Goal: Information Seeking & Learning: Learn about a topic

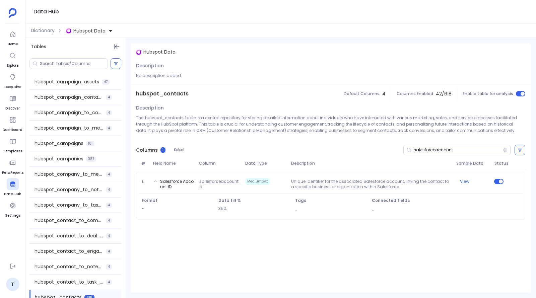
click at [86, 32] on span "Hubspot Data" at bounding box center [89, 30] width 32 height 7
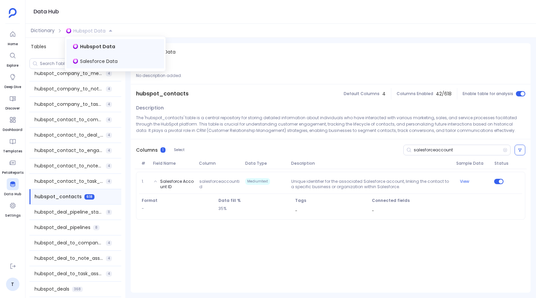
click at [90, 59] on span "Salesforce Data" at bounding box center [99, 61] width 38 height 7
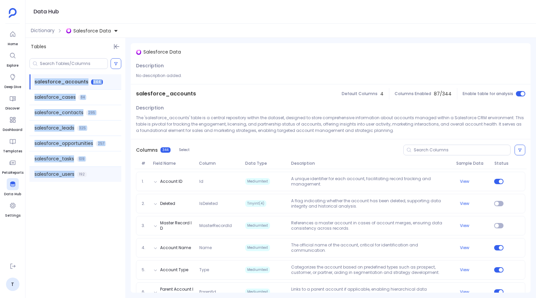
drag, startPoint x: 33, startPoint y: 81, endPoint x: 77, endPoint y: 175, distance: 104.0
click at [77, 175] on div "salesforce_accounts 344 salesforce_cases 84 salesforce_contacts 295 salesforce_…" at bounding box center [75, 128] width 100 height 113
copy div "salesforce_accounts 344 salesforce_cases 84 salesforce_contacts 295 salesforce_…"
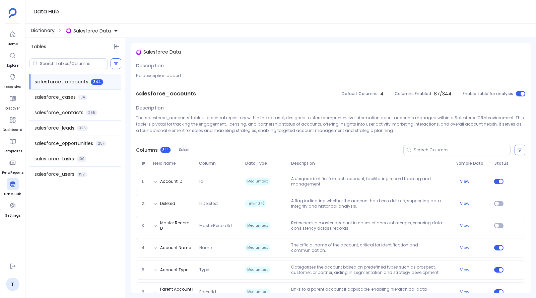
click at [50, 33] on span "Dictionary" at bounding box center [43, 30] width 24 height 7
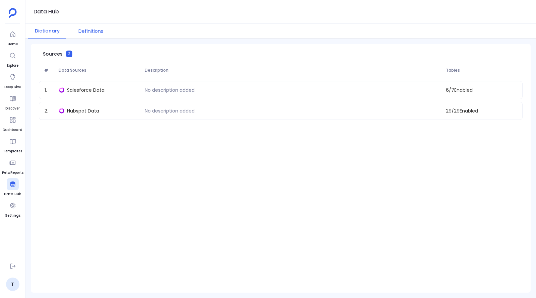
click at [89, 27] on button "Definitions" at bounding box center [91, 31] width 38 height 15
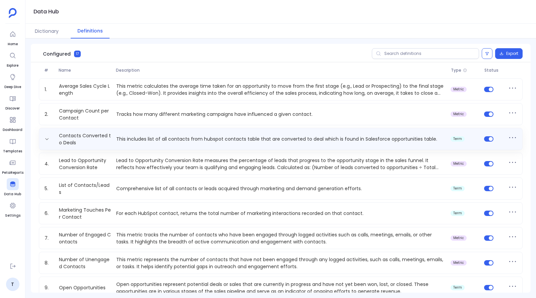
click at [121, 140] on p "This includes list of all contacts from hubspot contacts table that are convert…" at bounding box center [281, 139] width 334 height 7
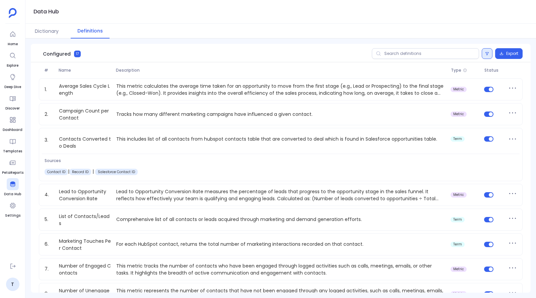
click at [485, 56] on button at bounding box center [487, 53] width 11 height 11
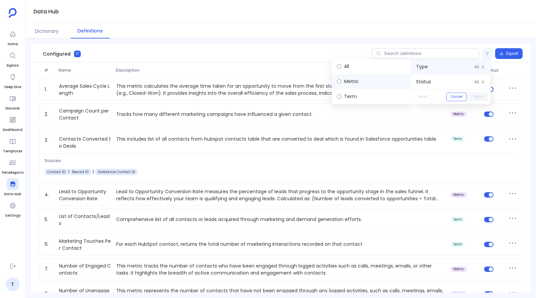
click at [375, 82] on label "Metric" at bounding box center [372, 81] width 80 height 15
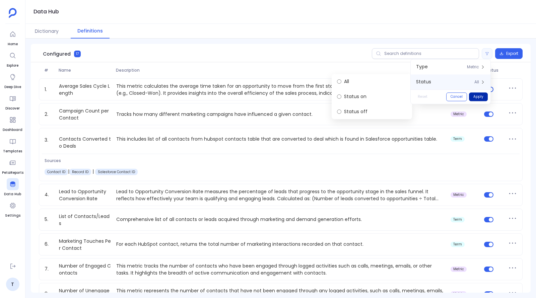
click at [480, 96] on button "Apply" at bounding box center [478, 96] width 19 height 9
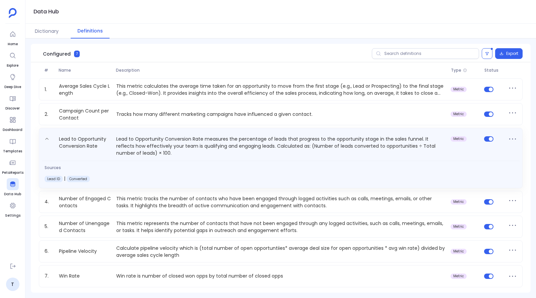
click at [46, 137] on icon at bounding box center [47, 139] width 5 height 5
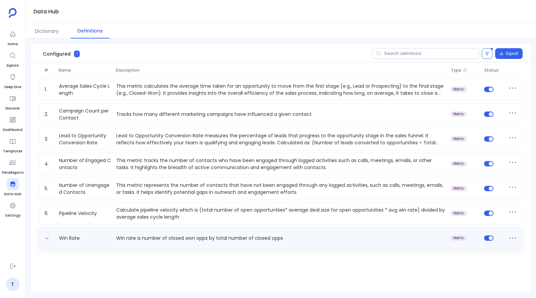
click at [184, 240] on p "Win rate is number of closed won opps by total number of closed opps" at bounding box center [281, 238] width 334 height 7
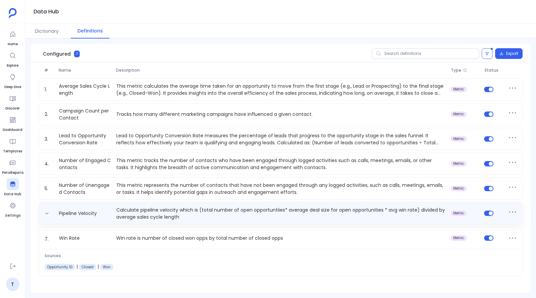
click at [163, 211] on p "Calculate pipeline velocity which is (total number of open opportuntiies* avera…" at bounding box center [281, 213] width 334 height 13
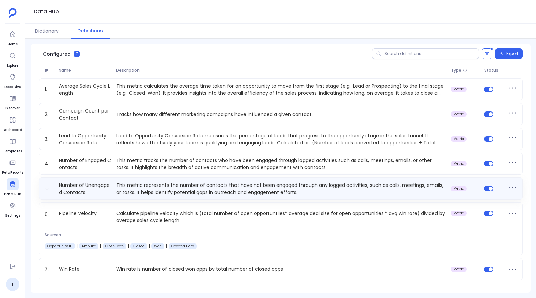
click at [165, 183] on p "This metric represents the number of contacts that have not been engaged throug…" at bounding box center [281, 188] width 334 height 13
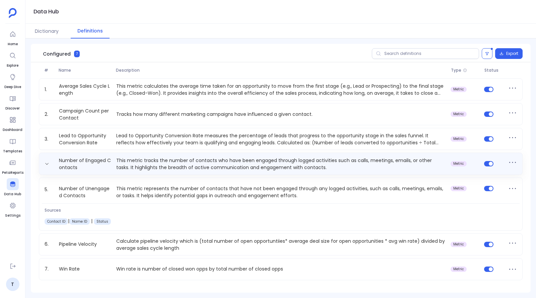
click at [166, 162] on p "This metric tracks the number of contacts who have been engaged through logged …" at bounding box center [281, 163] width 334 height 13
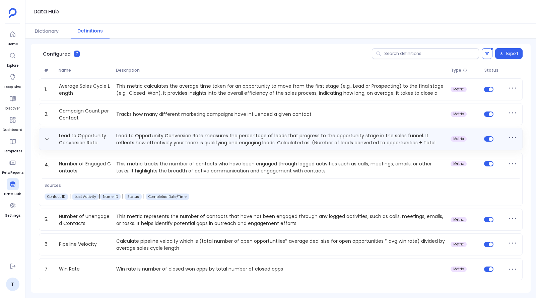
click at [165, 145] on p "Lead to Opportunity Conversion Rate measures the percentage of leads that progr…" at bounding box center [281, 138] width 334 height 13
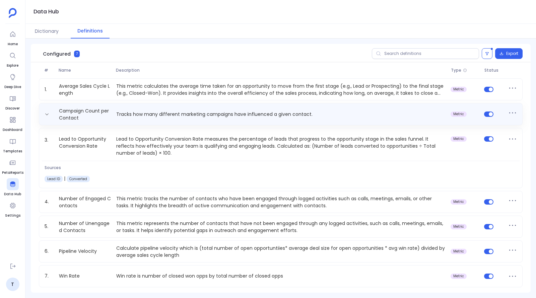
click at [172, 112] on p "Tracks how many different marketing campaigns have influenced a given contact." at bounding box center [281, 114] width 334 height 7
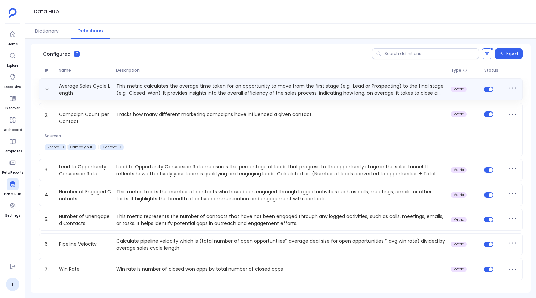
click at [175, 84] on p "This metric calculates the average time taken for an opportunity to move from t…" at bounding box center [281, 89] width 334 height 13
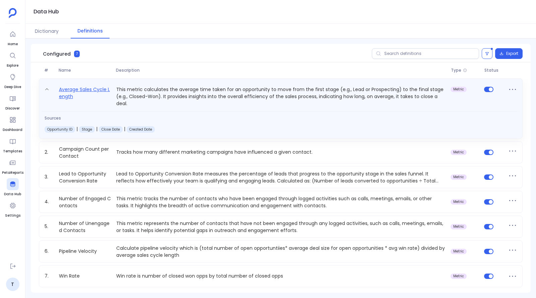
click at [77, 90] on link "Average Sales Cycle Length" at bounding box center [84, 96] width 57 height 22
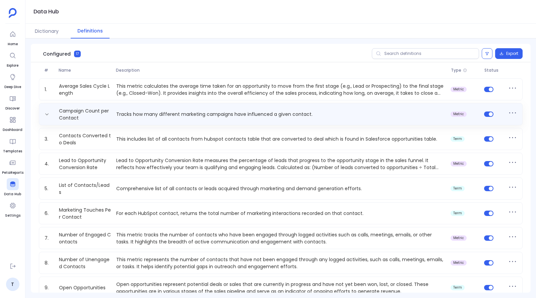
click at [176, 118] on div "Campaign Count per Contact Tracks how many different marketing campaigns have i…" at bounding box center [281, 114] width 478 height 13
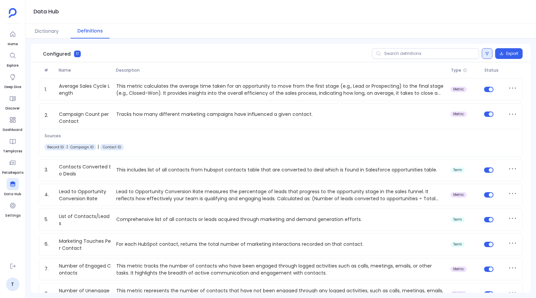
click at [488, 58] on button at bounding box center [487, 53] width 11 height 11
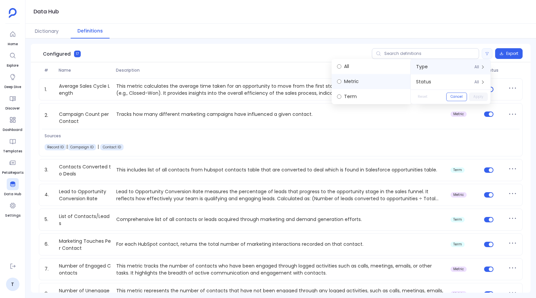
click at [358, 84] on label "Metric" at bounding box center [372, 81] width 80 height 15
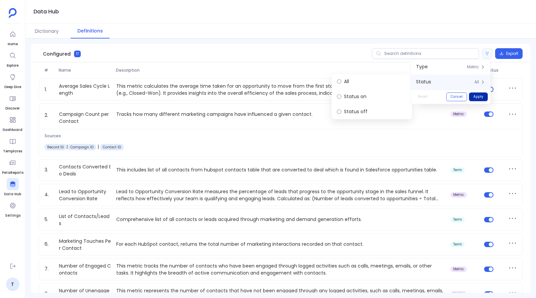
click at [479, 94] on button "Apply" at bounding box center [478, 96] width 19 height 9
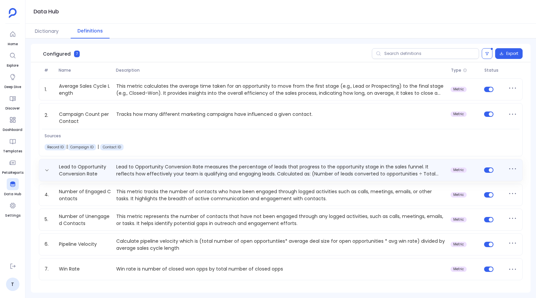
click at [170, 169] on p "Lead to Opportunity Conversion Rate measures the percentage of leads that progr…" at bounding box center [281, 169] width 334 height 13
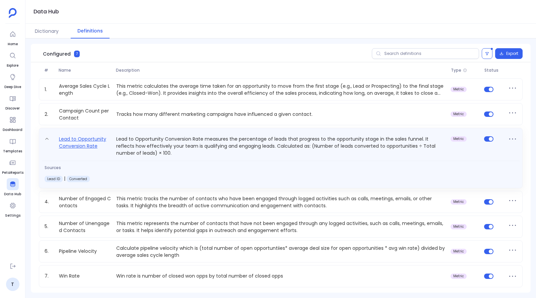
click at [87, 147] on link "Lead to Opportunity Conversion Rate" at bounding box center [84, 146] width 57 height 22
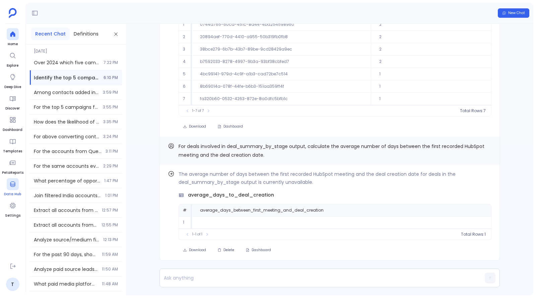
click at [18, 185] on div at bounding box center [13, 184] width 12 height 12
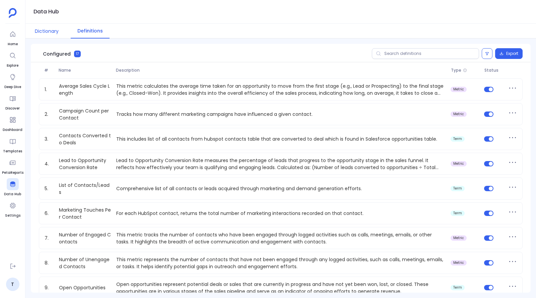
click at [49, 36] on button "Dictionary" at bounding box center [46, 31] width 37 height 15
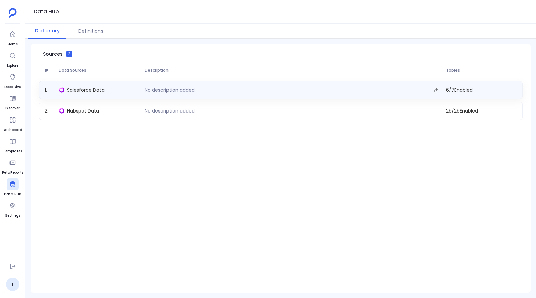
click at [80, 95] on div "1 . Salesforce Data No description added. 6 / 7 Enabled" at bounding box center [281, 90] width 484 height 18
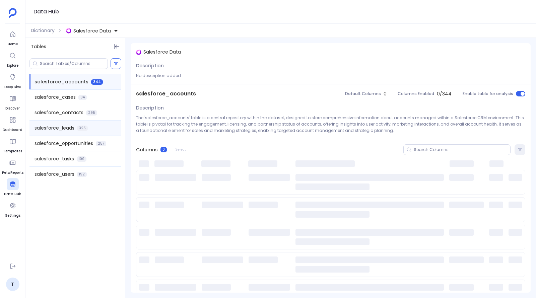
click at [62, 132] on div "salesforce_leads 325" at bounding box center [75, 128] width 92 height 15
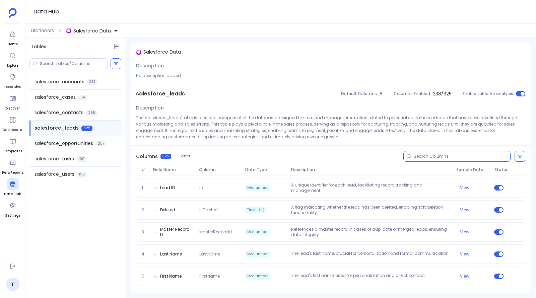
click at [437, 157] on input at bounding box center [462, 156] width 96 height 5
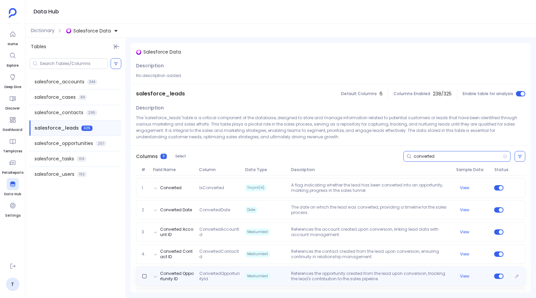
type input "converted"
click at [340, 276] on p "References the opportunity created from the lead upon conversion, tracking the …" at bounding box center [370, 276] width 165 height 11
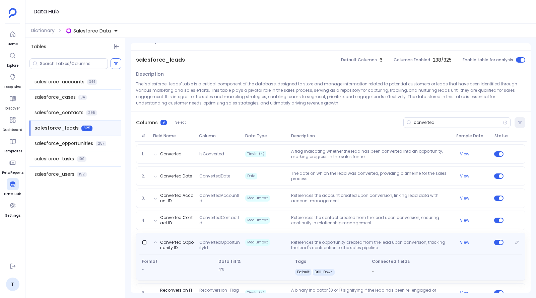
scroll to position [35, 0]
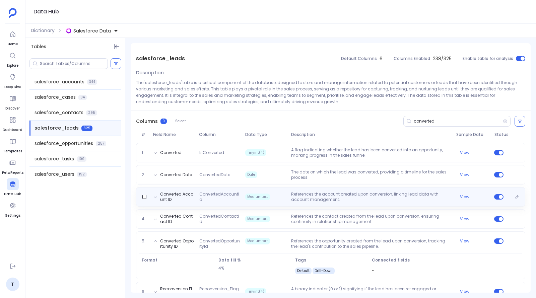
click at [340, 203] on div "Converted Account ID ConvertedAccountId Mediumtext References the account creat…" at bounding box center [330, 196] width 389 height 19
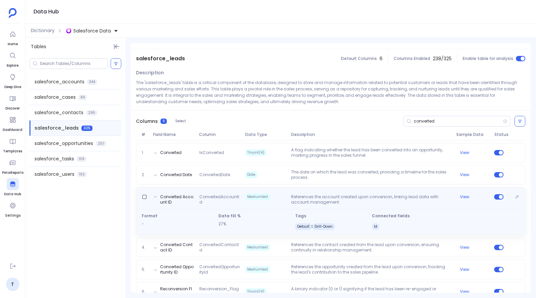
scroll to position [56, 0]
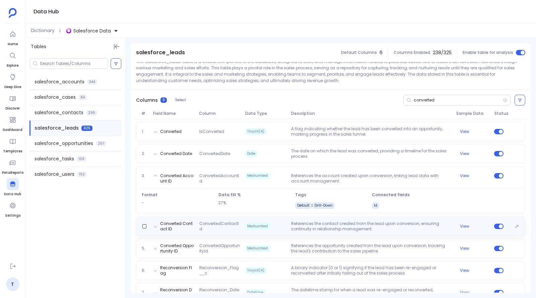
click at [336, 225] on p "References the contact created from the lead upon conversion, ensuring continui…" at bounding box center [370, 226] width 165 height 11
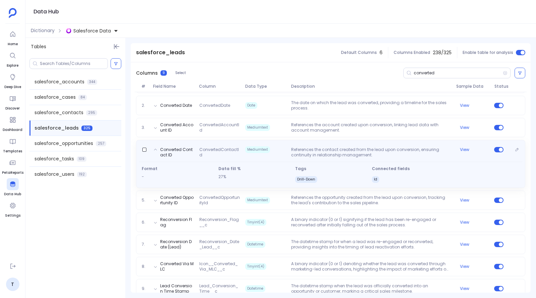
scroll to position [115, 0]
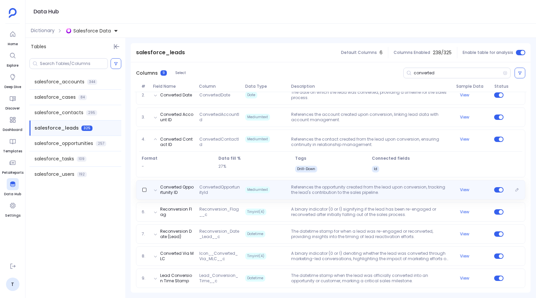
click at [329, 191] on p "References the opportunity created from the lead upon conversion, tracking the …" at bounding box center [370, 190] width 165 height 11
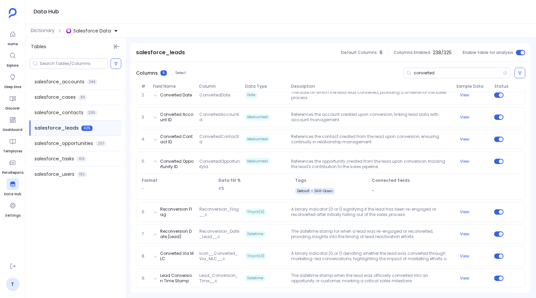
click at [100, 31] on span "Salesforce Data" at bounding box center [92, 30] width 38 height 7
click at [97, 58] on span "Hubspot Data" at bounding box center [96, 61] width 32 height 7
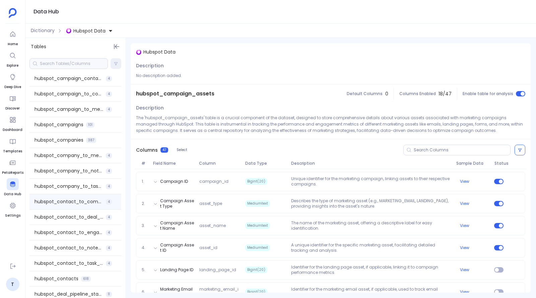
scroll to position [24, 0]
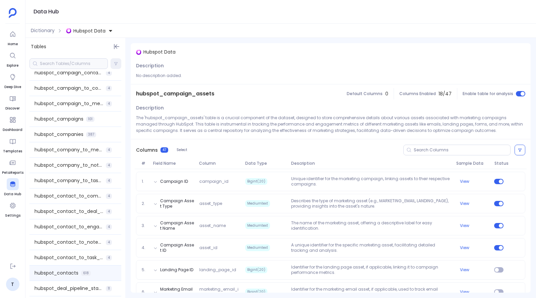
click at [72, 273] on span "hubspot_contacts" at bounding box center [56, 273] width 44 height 7
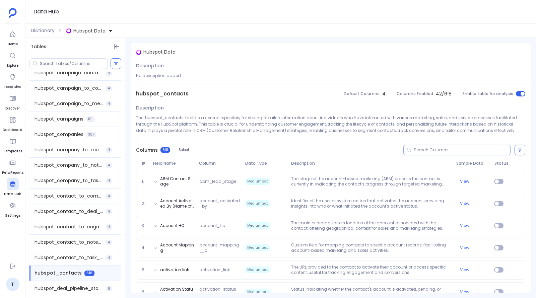
click at [429, 147] on input at bounding box center [462, 149] width 96 height 5
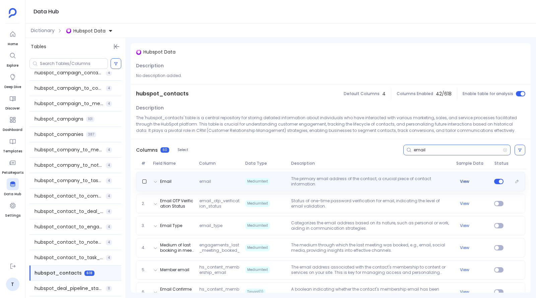
type input "email"
click at [464, 181] on button "View" at bounding box center [464, 181] width 9 height 5
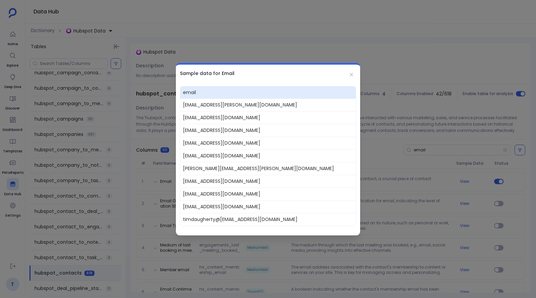
click at [202, 106] on span "dantevonrueden@moen.com" at bounding box center [267, 105] width 175 height 12
copy span "dantevonrueden@moen.com"
click at [232, 207] on span "willardwolf@creospan.com" at bounding box center [267, 206] width 175 height 13
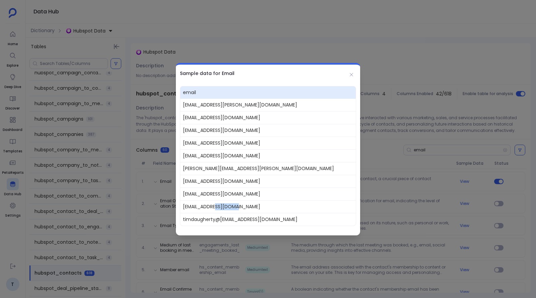
click at [232, 207] on span "willardwolf@creospan.com" at bounding box center [267, 206] width 175 height 13
copy span "willardwolf@creospan.com"
click at [115, 91] on div at bounding box center [268, 149] width 536 height 298
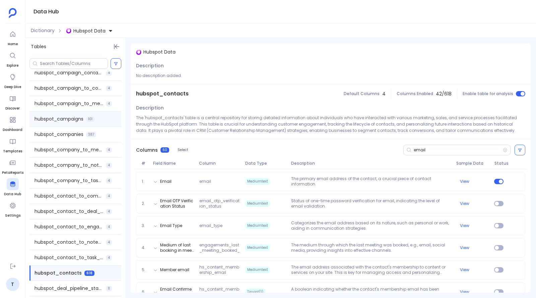
scroll to position [0, 0]
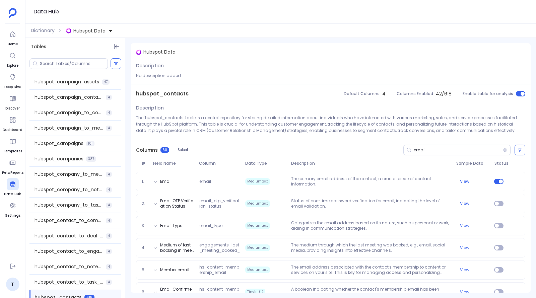
click at [104, 33] on span "Hubspot Data" at bounding box center [89, 30] width 32 height 7
click at [97, 58] on span "Salesforce Data" at bounding box center [99, 61] width 38 height 7
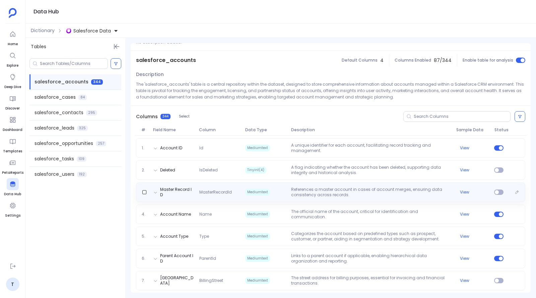
scroll to position [34, 0]
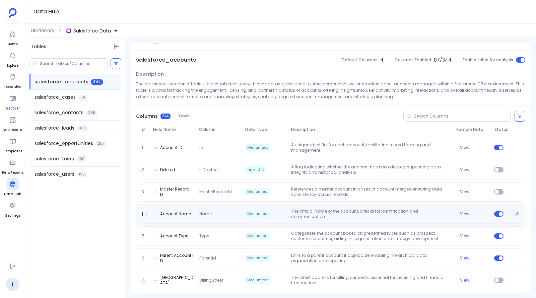
click at [421, 211] on p "The official name of the account, critical for identification and communication." at bounding box center [370, 214] width 165 height 11
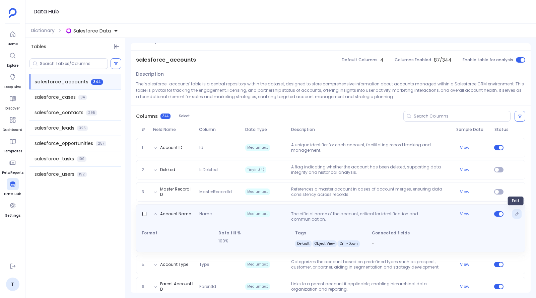
click at [515, 212] on icon "Edit" at bounding box center [517, 214] width 4 height 4
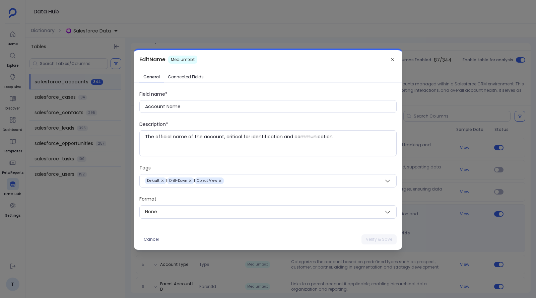
click at [345, 39] on div at bounding box center [268, 149] width 536 height 298
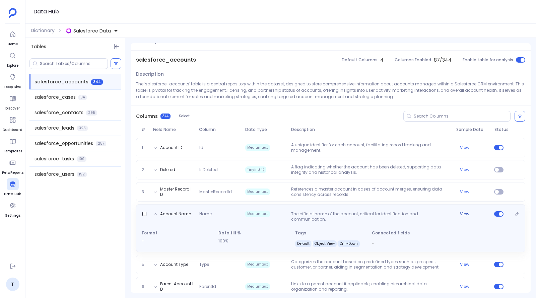
click at [466, 213] on button "View" at bounding box center [464, 213] width 9 height 5
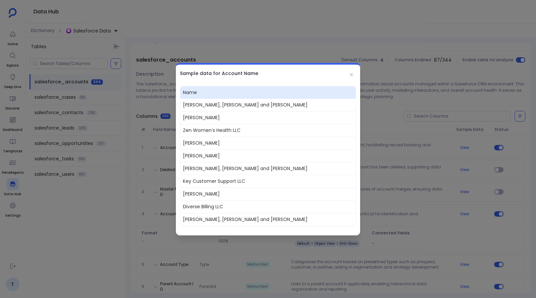
click at [204, 117] on span "Littel - Botsford" at bounding box center [267, 117] width 175 height 13
copy span "Littel - Botsford"
click at [204, 152] on span "Beahan - O'Connell" at bounding box center [267, 155] width 175 height 13
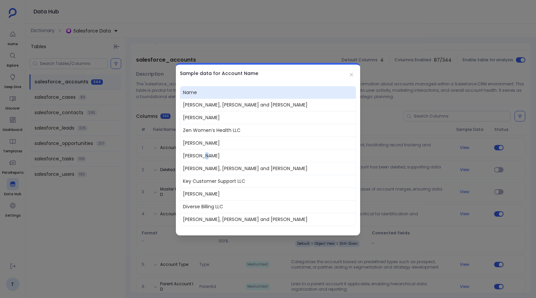
click at [204, 152] on span "Beahan - O'Connell" at bounding box center [267, 155] width 175 height 13
copy span "Beahan - O'Connell"
click at [196, 28] on div at bounding box center [268, 149] width 536 height 298
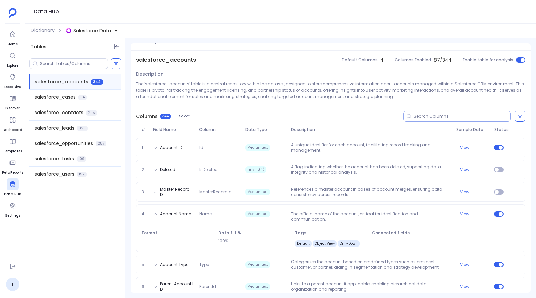
click at [445, 118] on input at bounding box center [462, 116] width 96 height 5
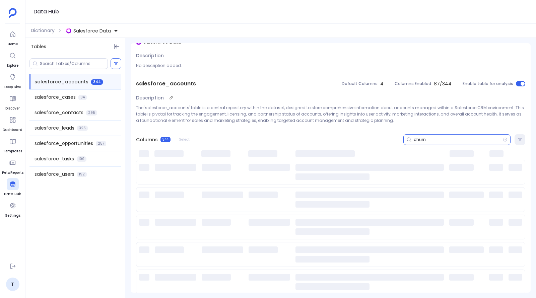
scroll to position [0, 0]
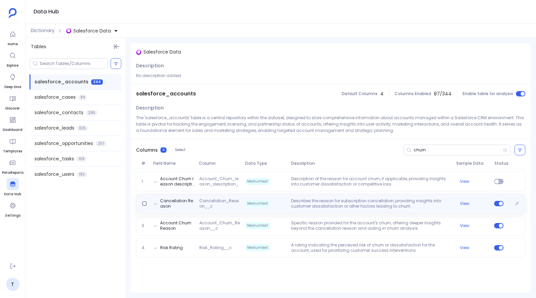
click at [340, 205] on p "Describes the reason for subscription cancellation, providing insights into cus…" at bounding box center [370, 203] width 165 height 11
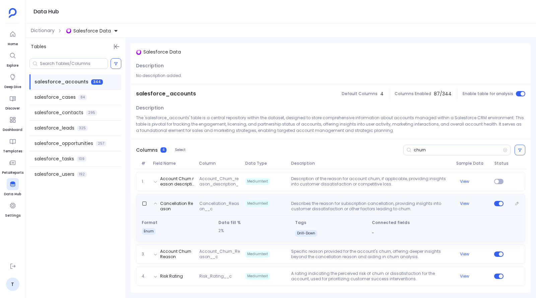
click at [340, 205] on p "Describes the reason for subscription cancellation, providing insights into cus…" at bounding box center [370, 206] width 165 height 11
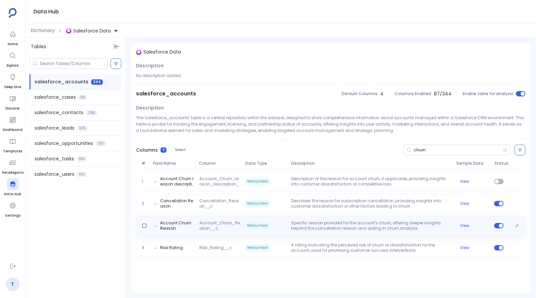
click at [335, 226] on p "Specific reason provided for the account's churn, offering deeper insights beyo…" at bounding box center [370, 225] width 165 height 11
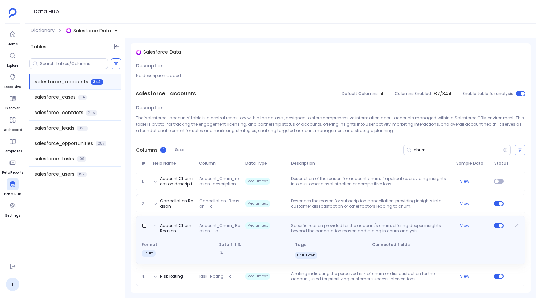
click at [335, 226] on p "Specific reason provided for the account's churn, offering deeper insights beyo…" at bounding box center [370, 228] width 165 height 11
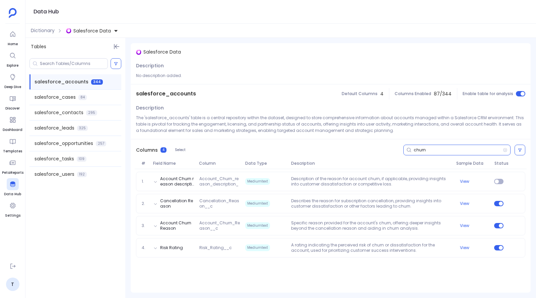
click at [420, 147] on input "churn" at bounding box center [458, 149] width 89 height 5
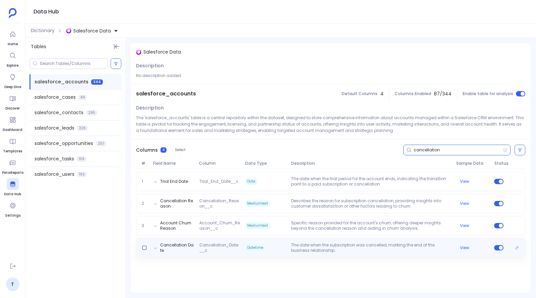
type input "cancellation"
click at [231, 245] on span "Cancellation_Date__c" at bounding box center [220, 247] width 46 height 11
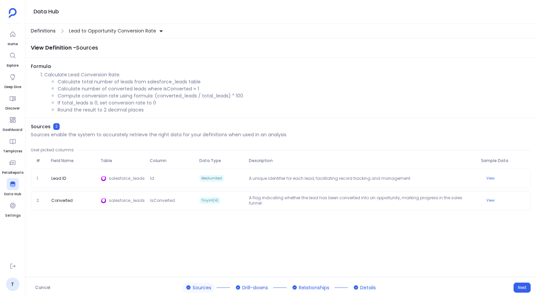
click at [49, 32] on span "Definitions" at bounding box center [43, 30] width 25 height 7
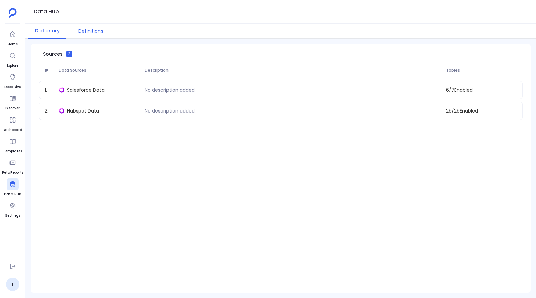
click at [92, 27] on button "Definitions" at bounding box center [91, 31] width 38 height 15
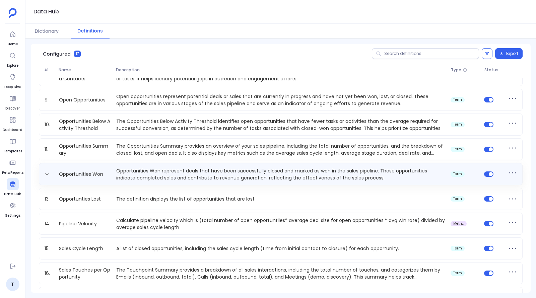
scroll to position [212, 0]
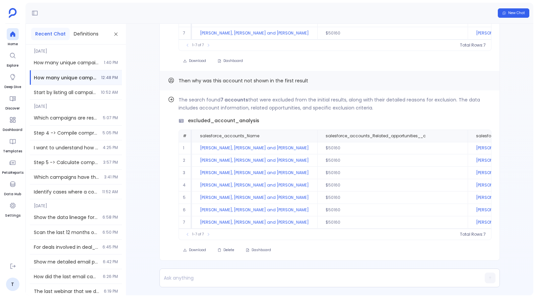
scroll to position [-346, 0]
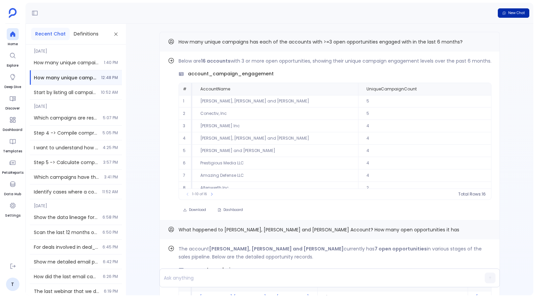
click at [512, 9] on button "New Chat" at bounding box center [513, 12] width 31 height 9
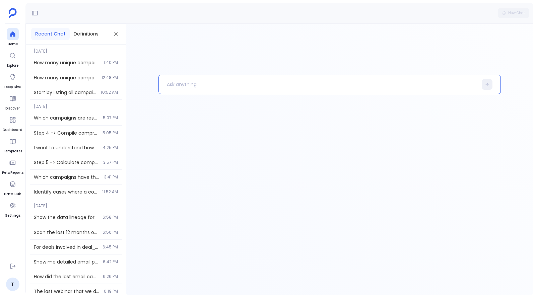
click at [306, 81] on p at bounding box center [318, 84] width 318 height 17
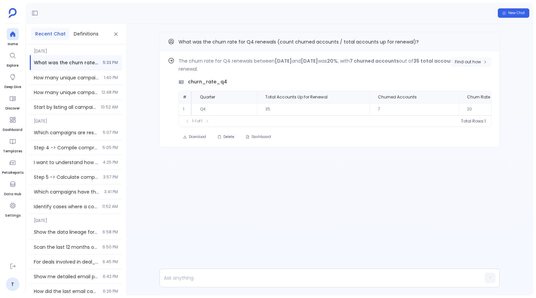
click at [476, 63] on span "Find out how" at bounding box center [468, 61] width 26 height 5
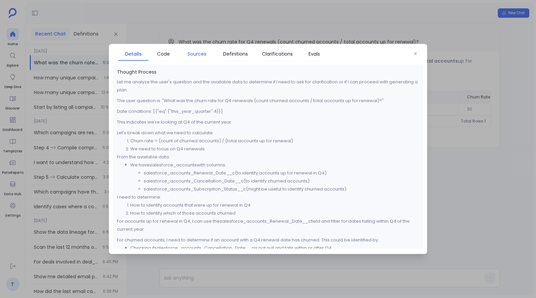
click at [201, 54] on span "Sources" at bounding box center [197, 53] width 19 height 7
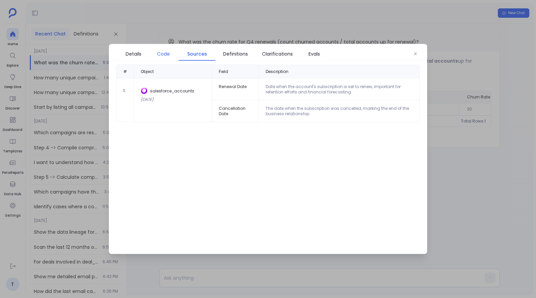
click at [161, 57] on span "Code" at bounding box center [163, 53] width 13 height 7
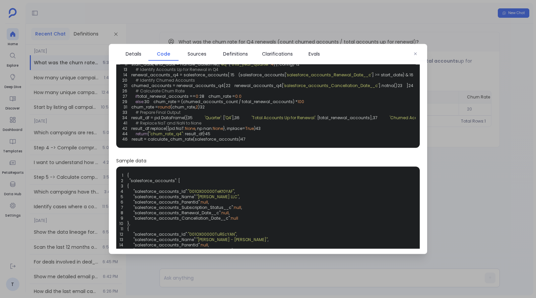
scroll to position [55, 0]
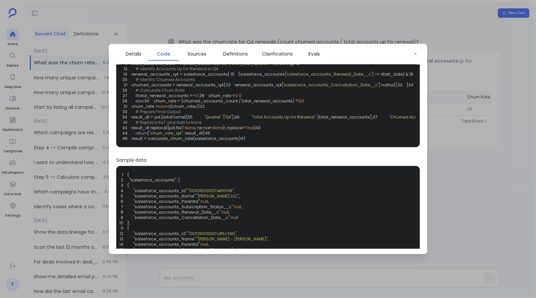
click at [482, 88] on span "(churned_accounts)" at bounding box center [504, 85] width 44 height 6
click at [448, 174] on div at bounding box center [268, 149] width 536 height 298
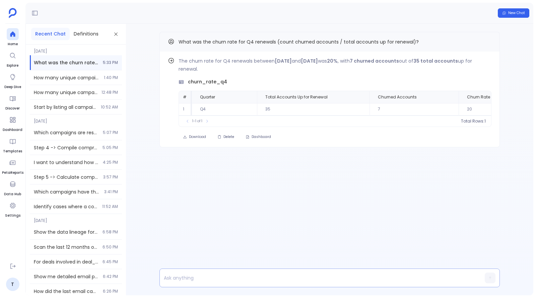
click at [310, 280] on p at bounding box center [317, 277] width 314 height 9
